Goal: Transaction & Acquisition: Download file/media

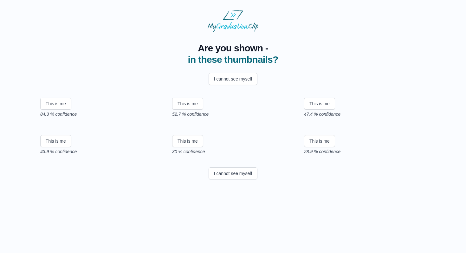
scroll to position [62, 0]
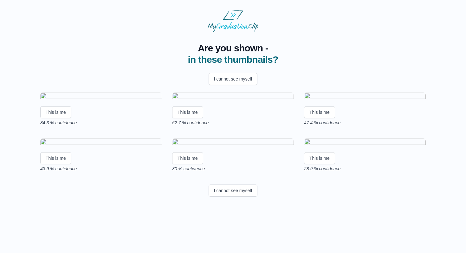
click at [83, 93] on img at bounding box center [101, 97] width 122 height 9
click at [57, 110] on button "This is me" at bounding box center [55, 112] width 31 height 12
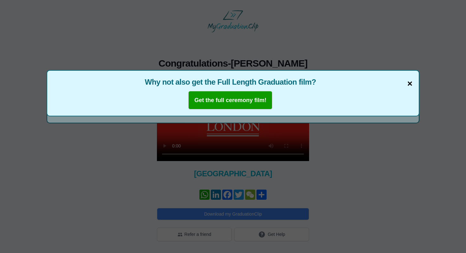
click at [412, 83] on span "×" at bounding box center [410, 83] width 5 height 13
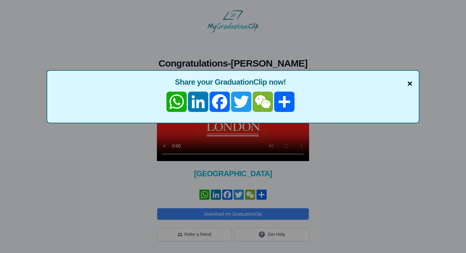
click at [409, 83] on span "×" at bounding box center [410, 83] width 5 height 13
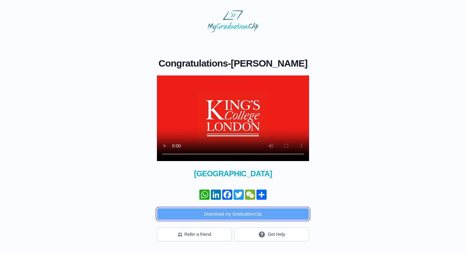
click at [277, 214] on button "Download my GraduationClip" at bounding box center [233, 214] width 152 height 12
click at [246, 213] on button "Download my GraduationClip" at bounding box center [233, 214] width 152 height 12
